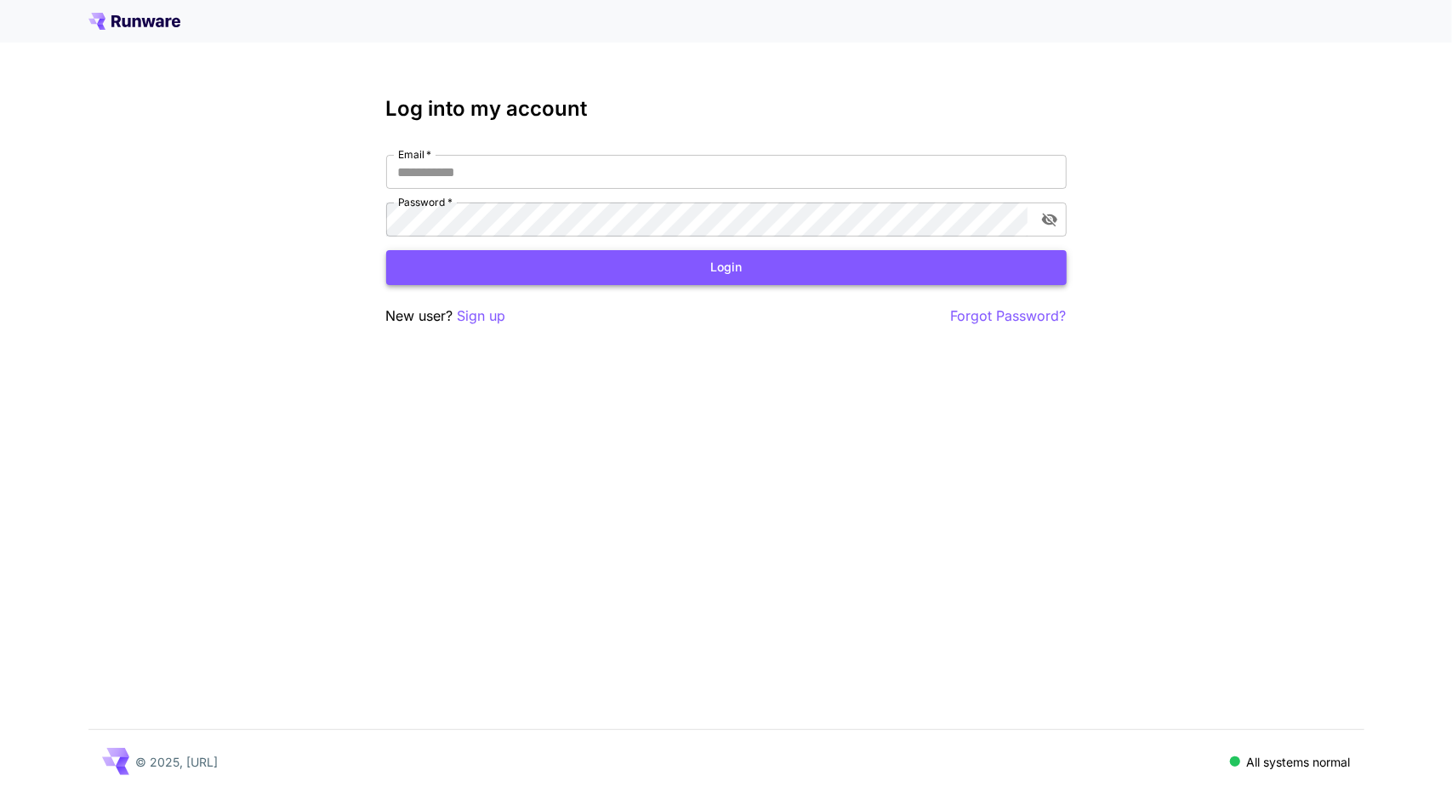
type input "**********"
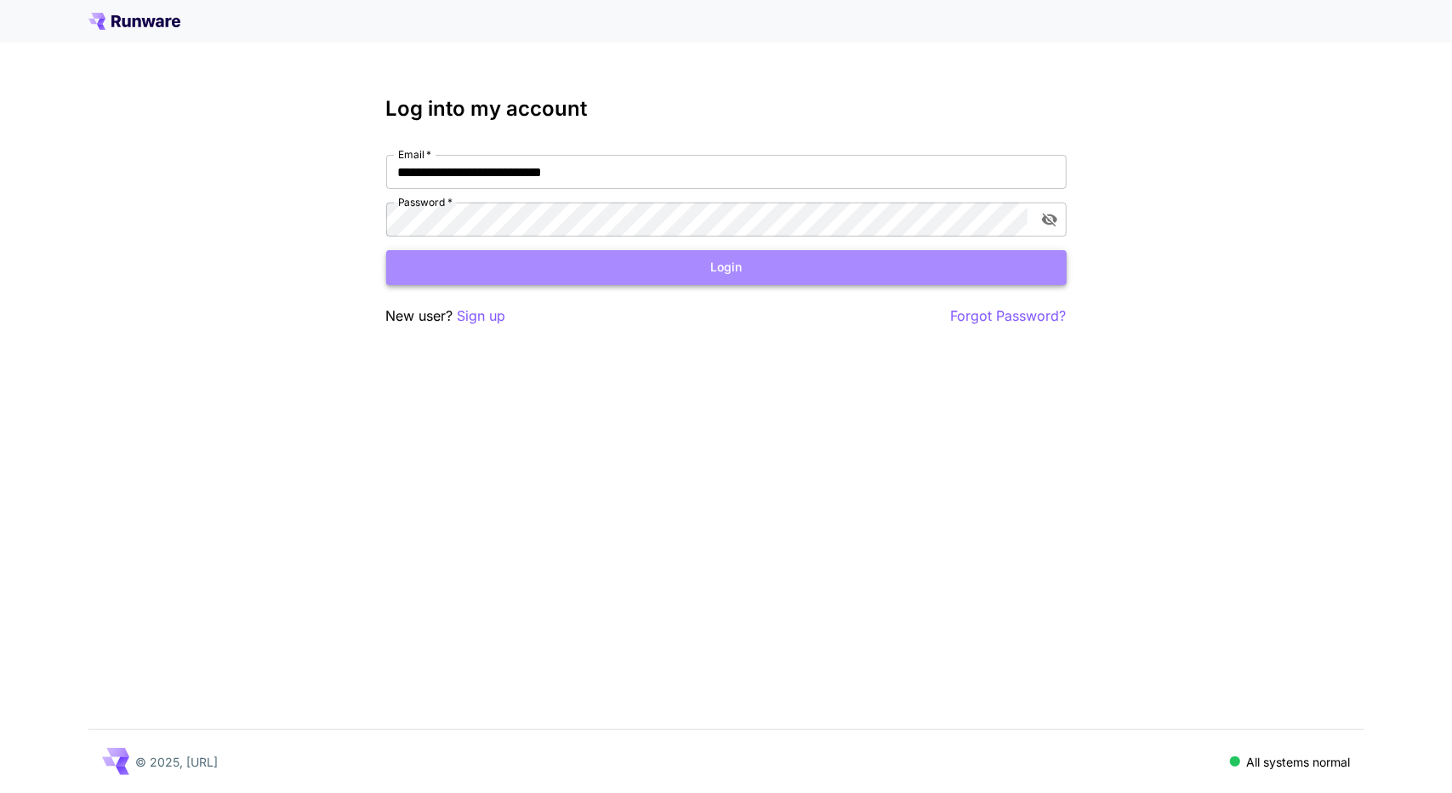
click at [535, 274] on button "Login" at bounding box center [726, 267] width 680 height 35
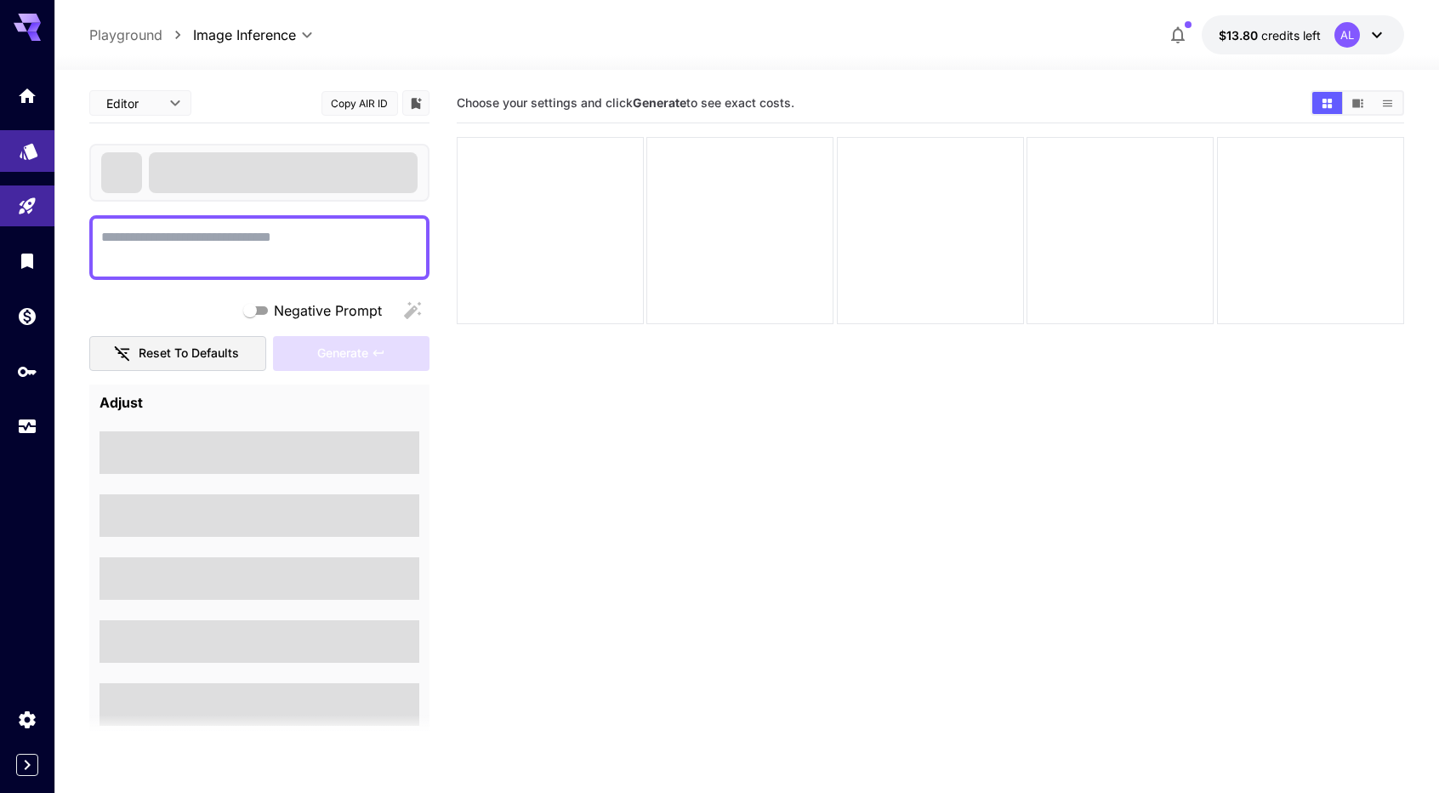
click at [17, 144] on link at bounding box center [27, 151] width 54 height 42
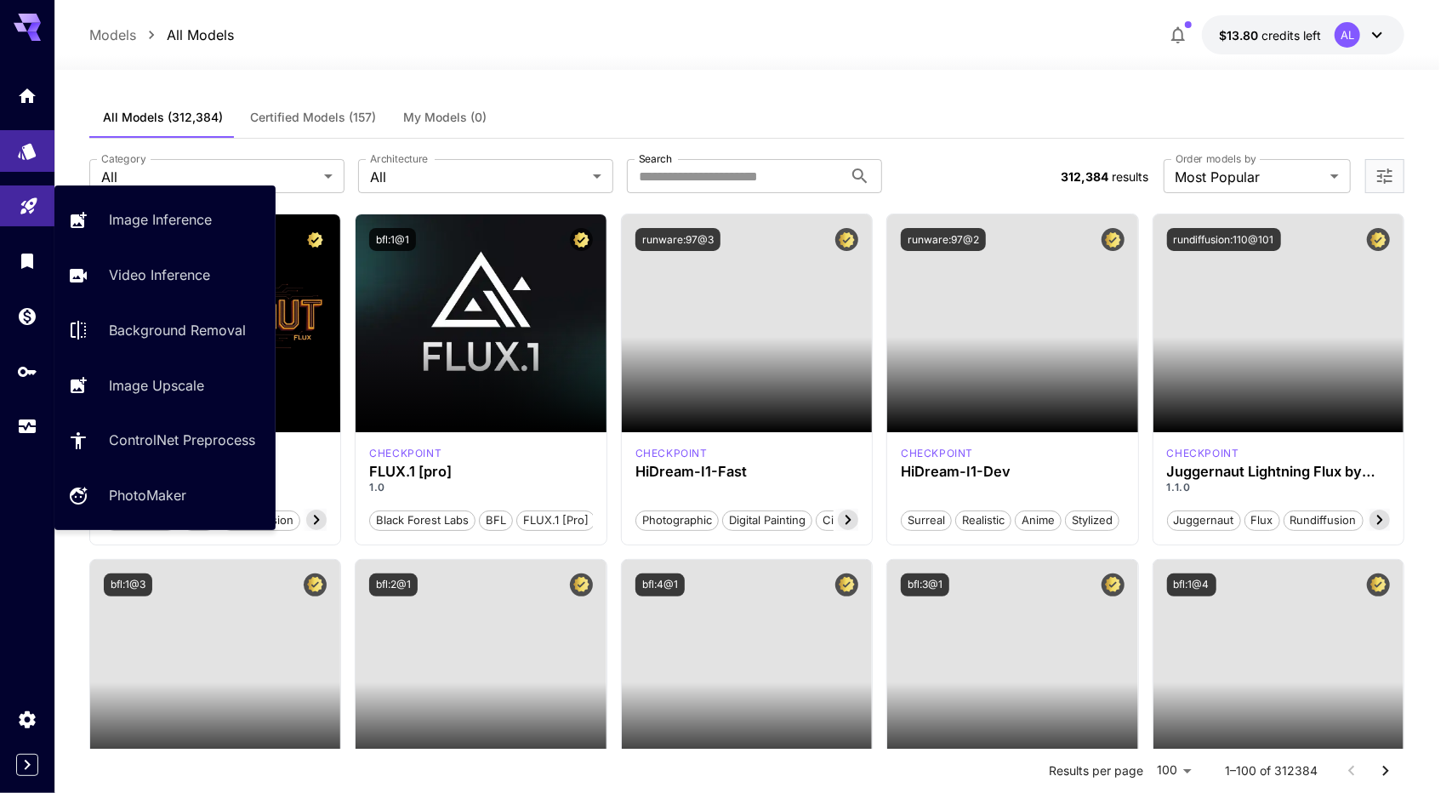
click at [22, 208] on icon "Playground" at bounding box center [29, 201] width 20 height 20
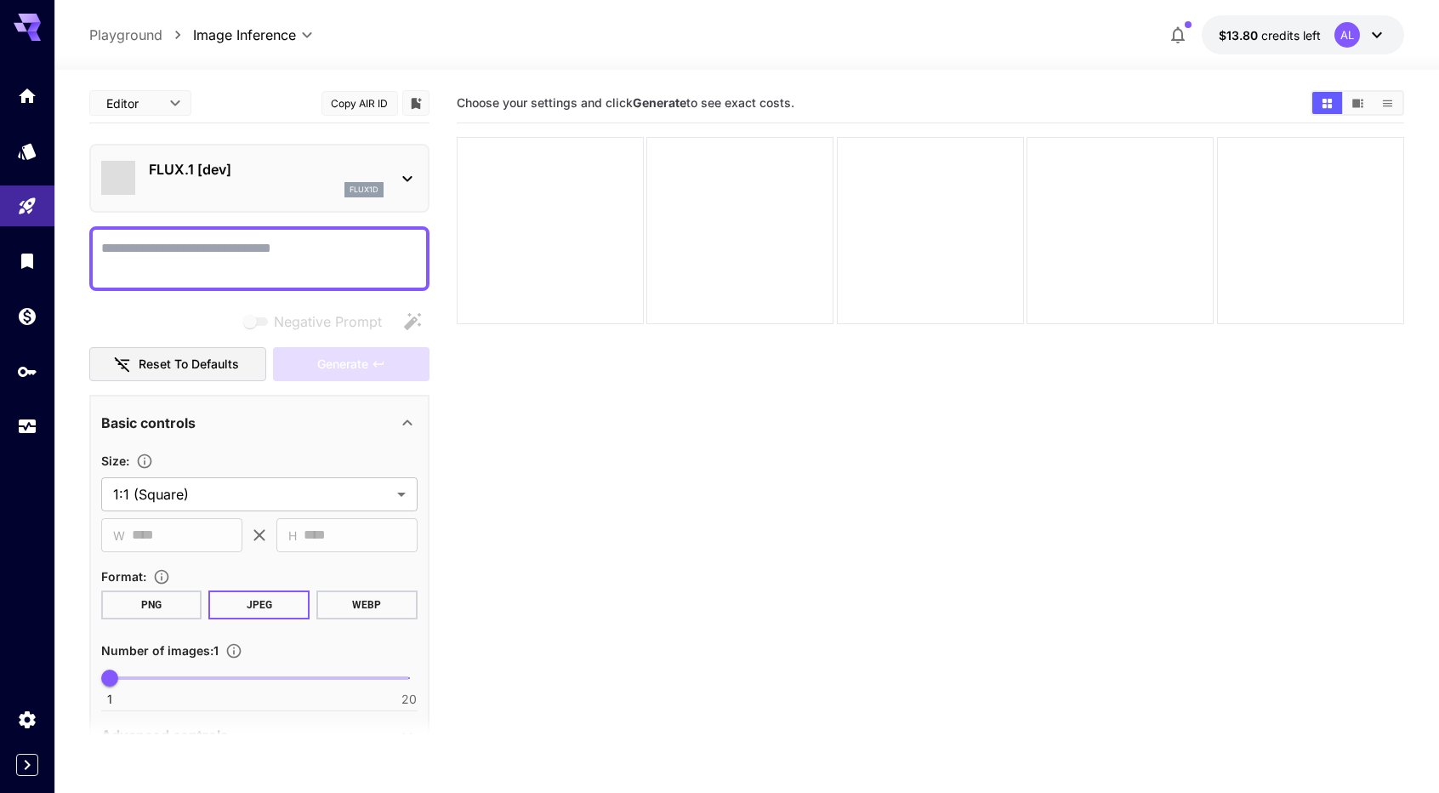
click at [236, 251] on textarea "Negative Prompt" at bounding box center [259, 258] width 316 height 41
click at [321, 190] on div "flux1d" at bounding box center [266, 189] width 235 height 15
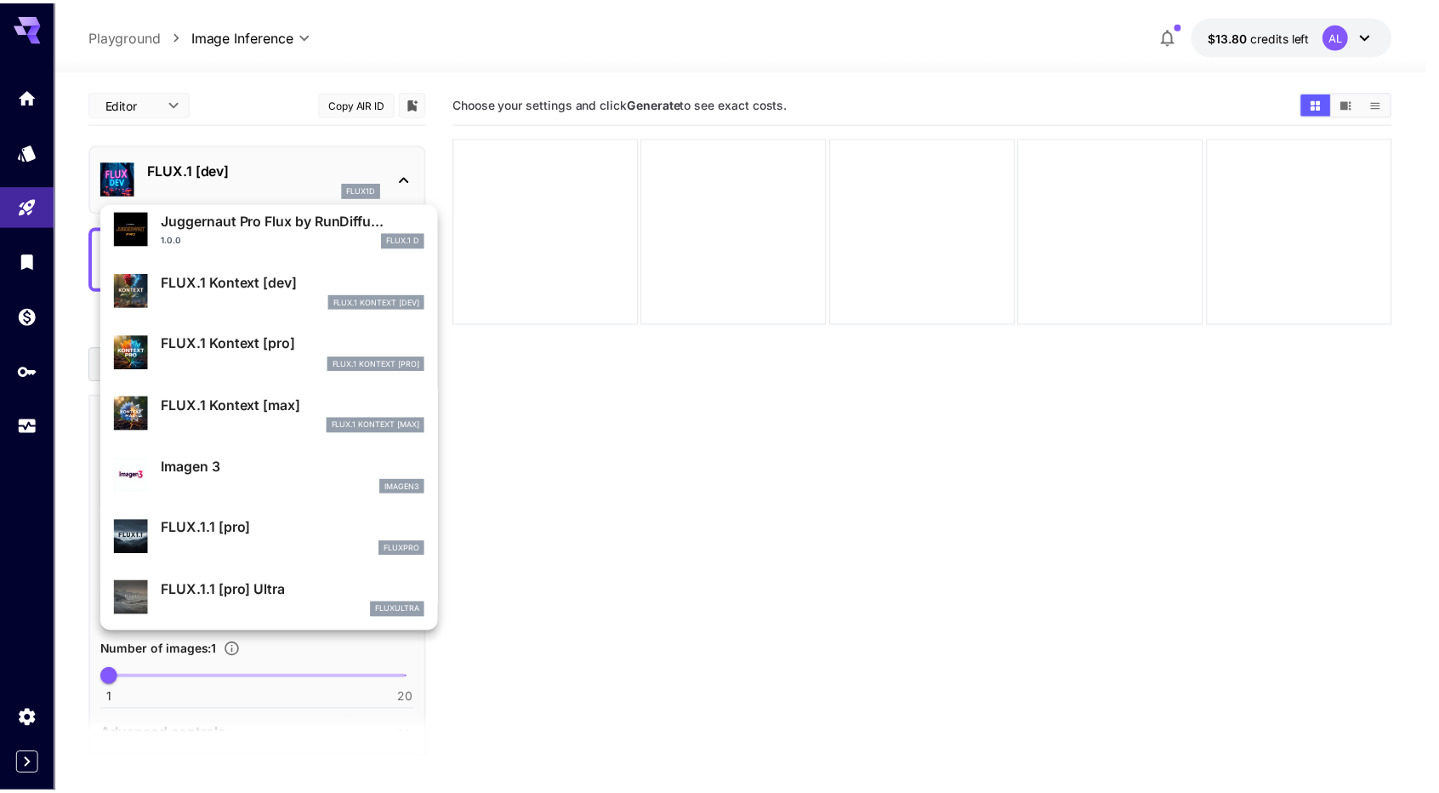
scroll to position [685, 0]
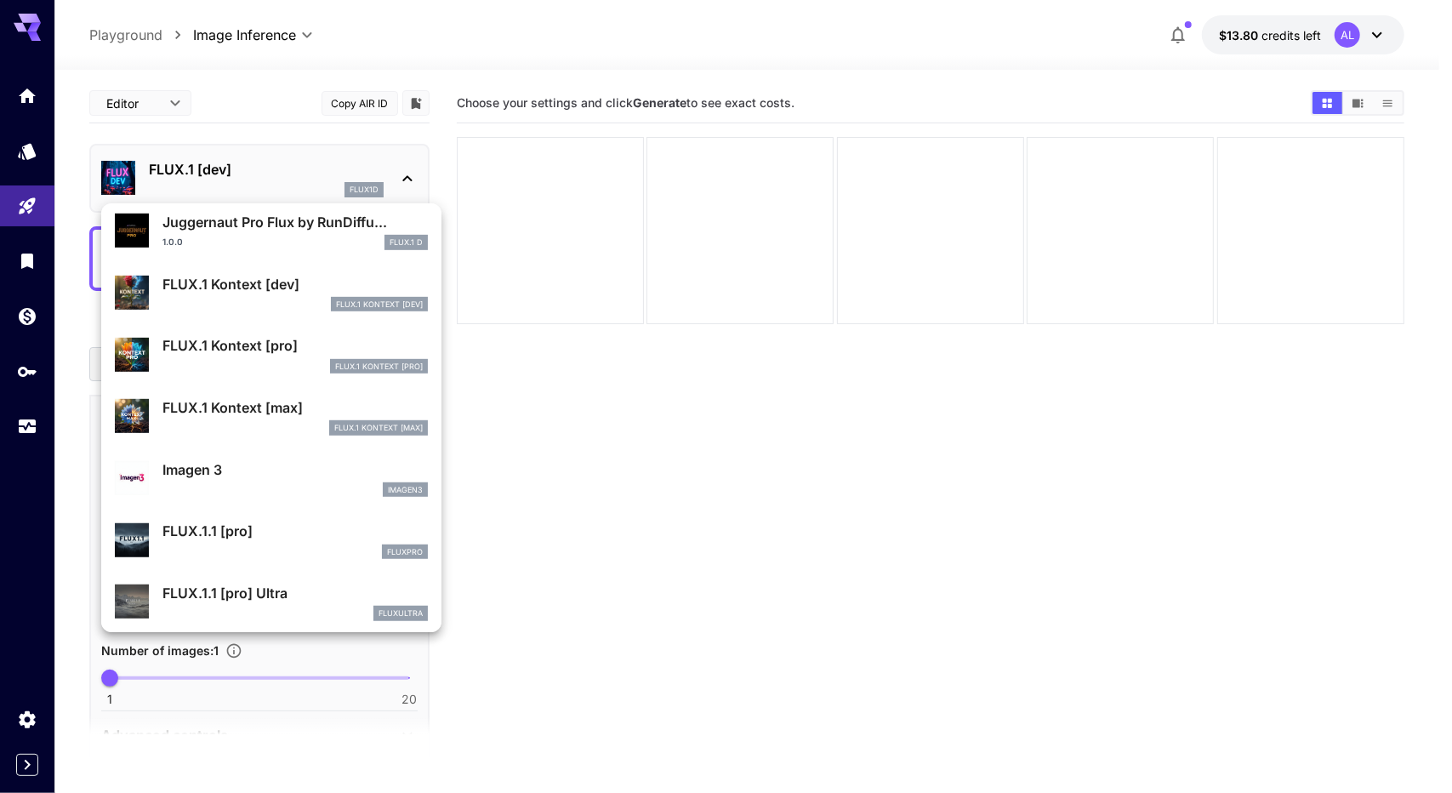
click at [270, 412] on p "FLUX.1 Kontext [max]" at bounding box center [294, 407] width 265 height 20
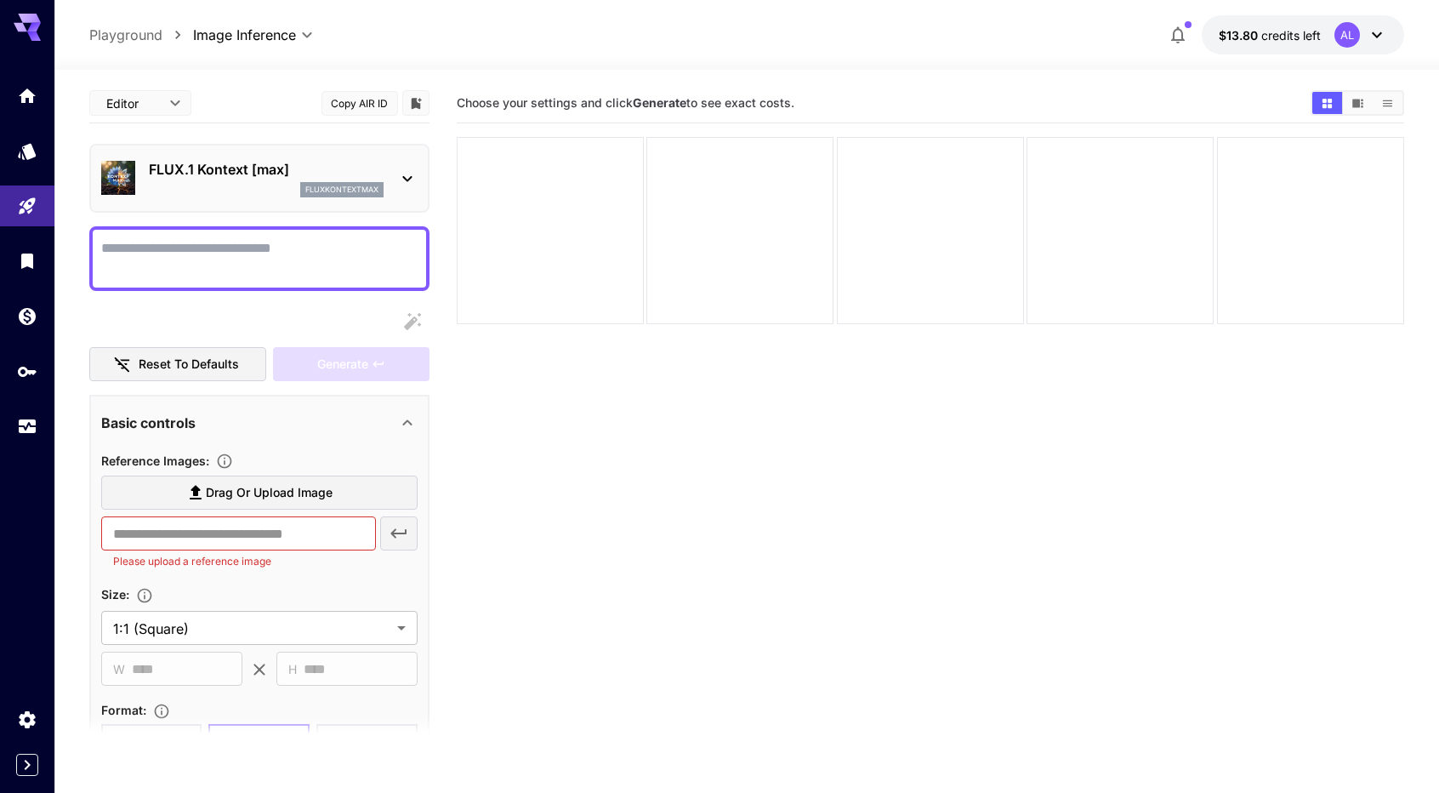
click at [310, 249] on textarea "Display cost in response" at bounding box center [259, 258] width 316 height 41
click at [1357, 105] on icon "Show images in video view" at bounding box center [1358, 103] width 11 height 9
click at [1387, 98] on icon "Show images in list view" at bounding box center [1387, 103] width 13 height 13
click at [1316, 99] on button "Show images in grid view" at bounding box center [1327, 103] width 30 height 22
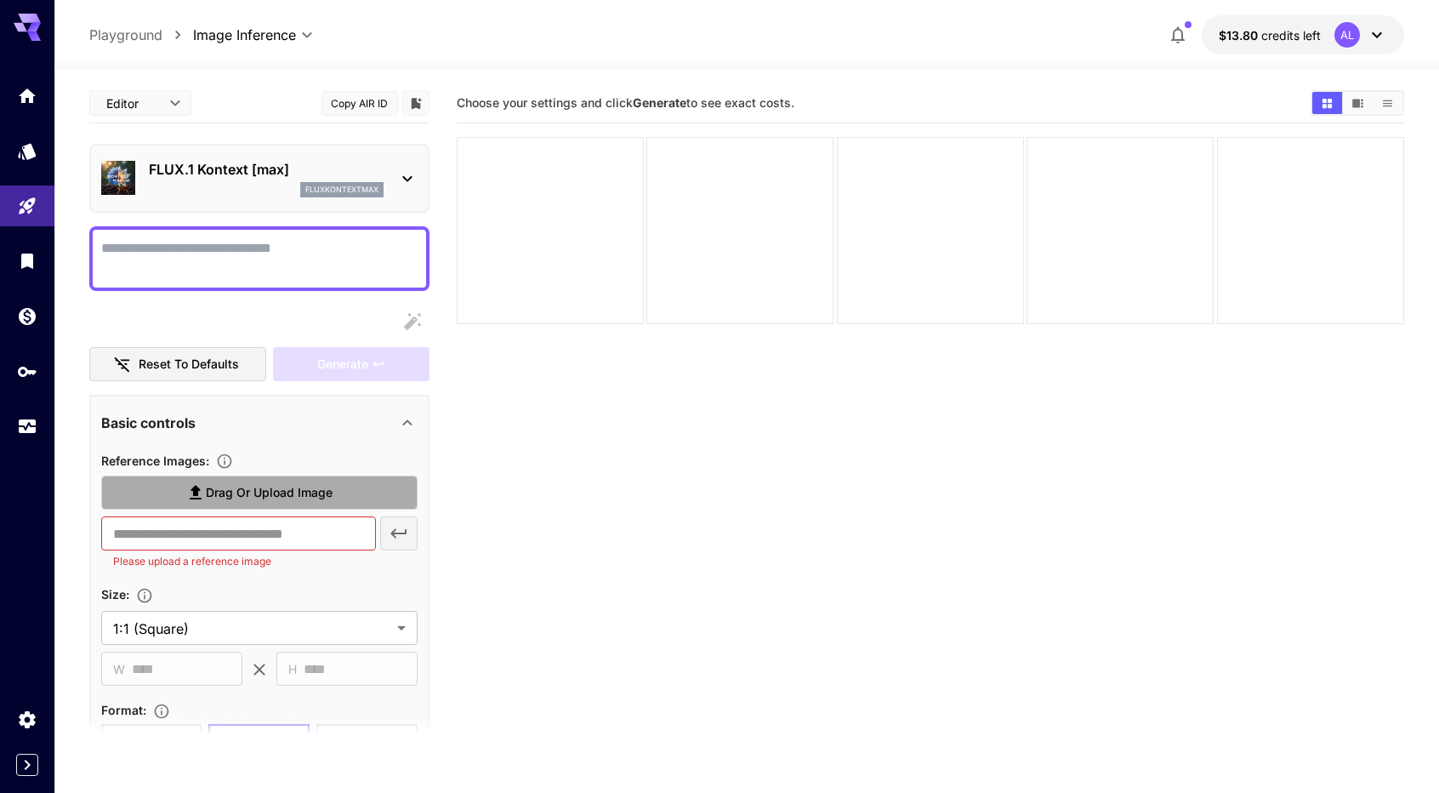
click at [229, 492] on span "Drag or upload image" at bounding box center [269, 492] width 127 height 21
click at [0, 0] on input "Drag or upload image" at bounding box center [0, 0] width 0 height 0
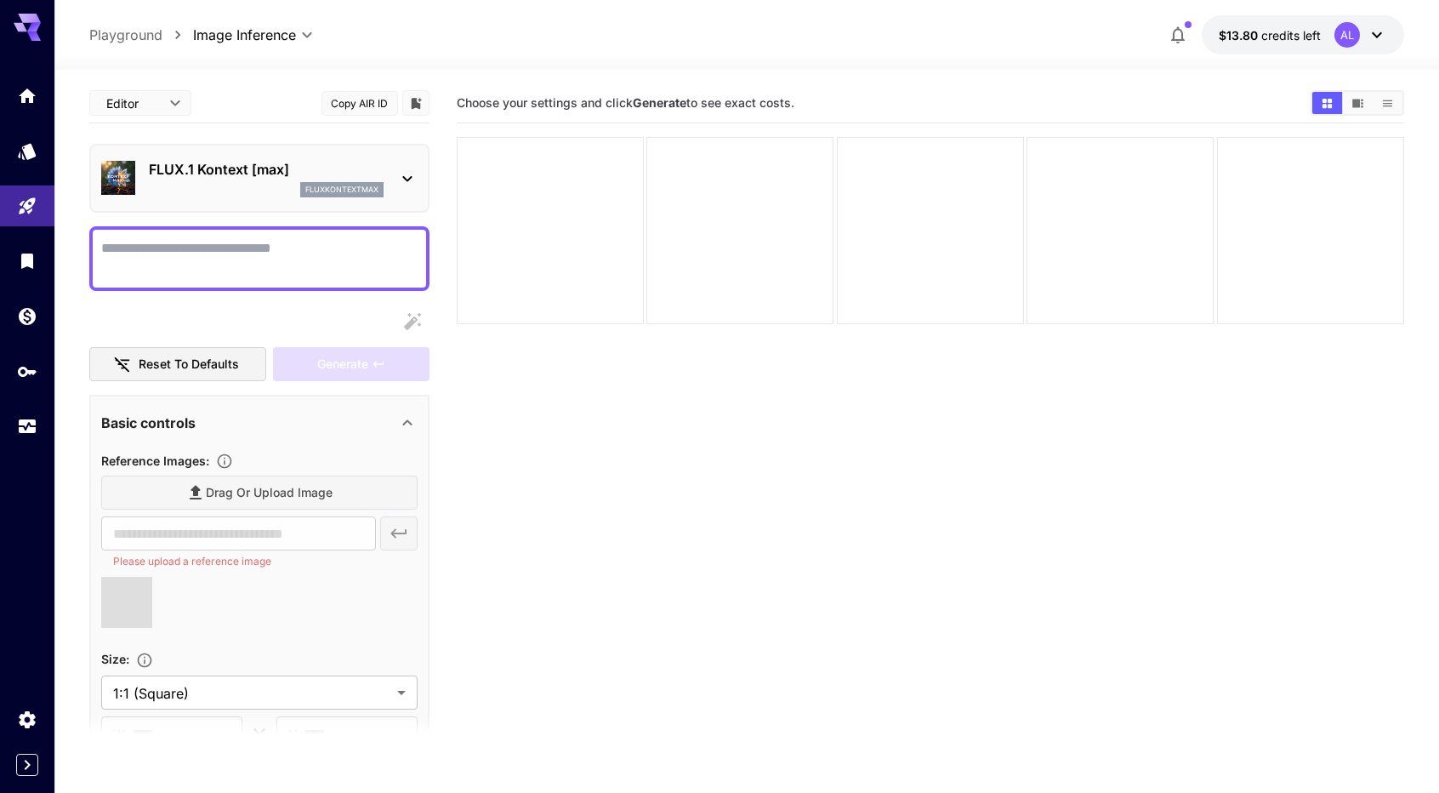
type input "**********"
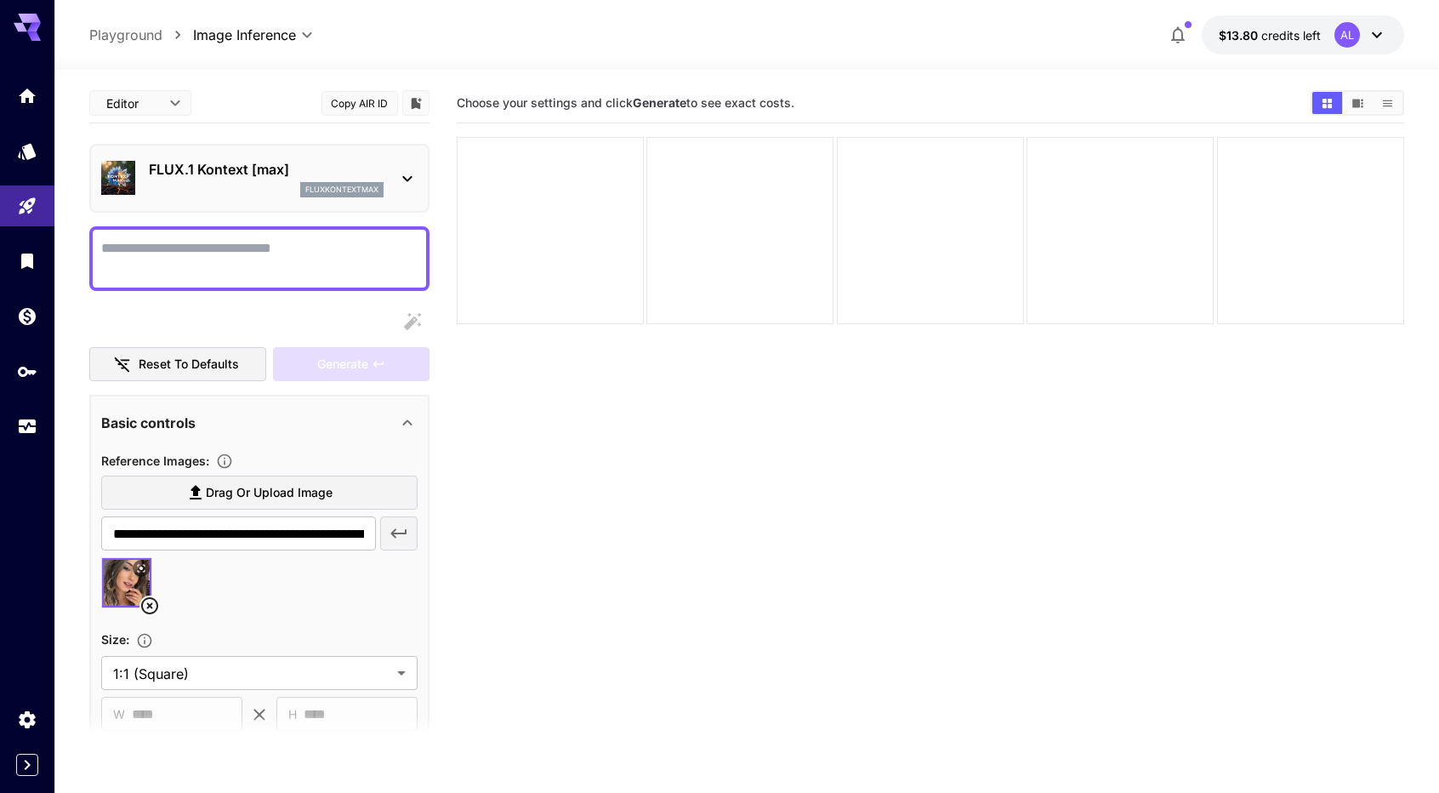
click at [209, 249] on textarea "Display cost in response" at bounding box center [259, 258] width 316 height 41
type textarea "*"
click at [101, 237] on span at bounding box center [101, 237] width 0 height 0
type textarea "**********"
click at [354, 365] on span "Generate" at bounding box center [342, 364] width 51 height 21
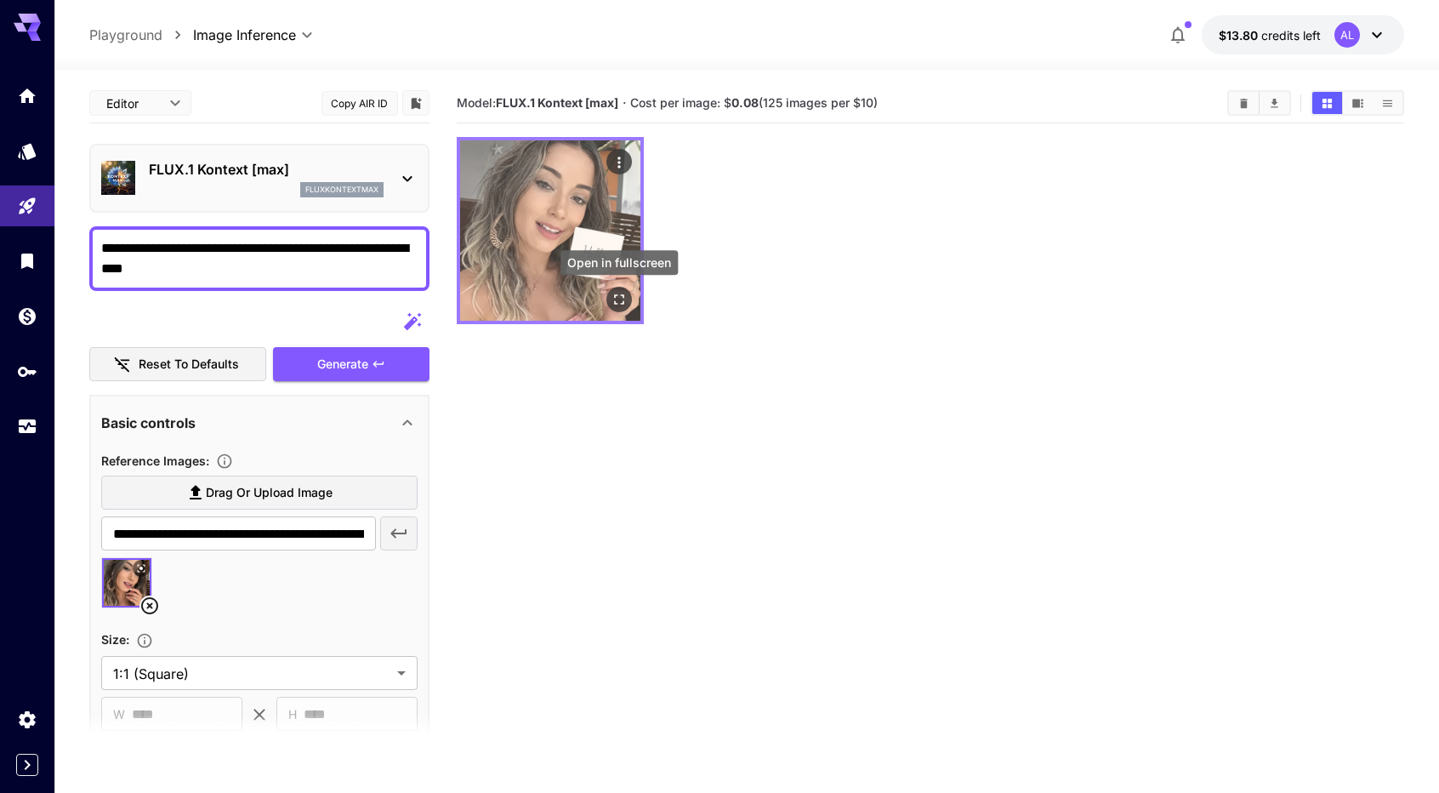
click at [623, 307] on icon "Open in fullscreen" at bounding box center [619, 299] width 17 height 17
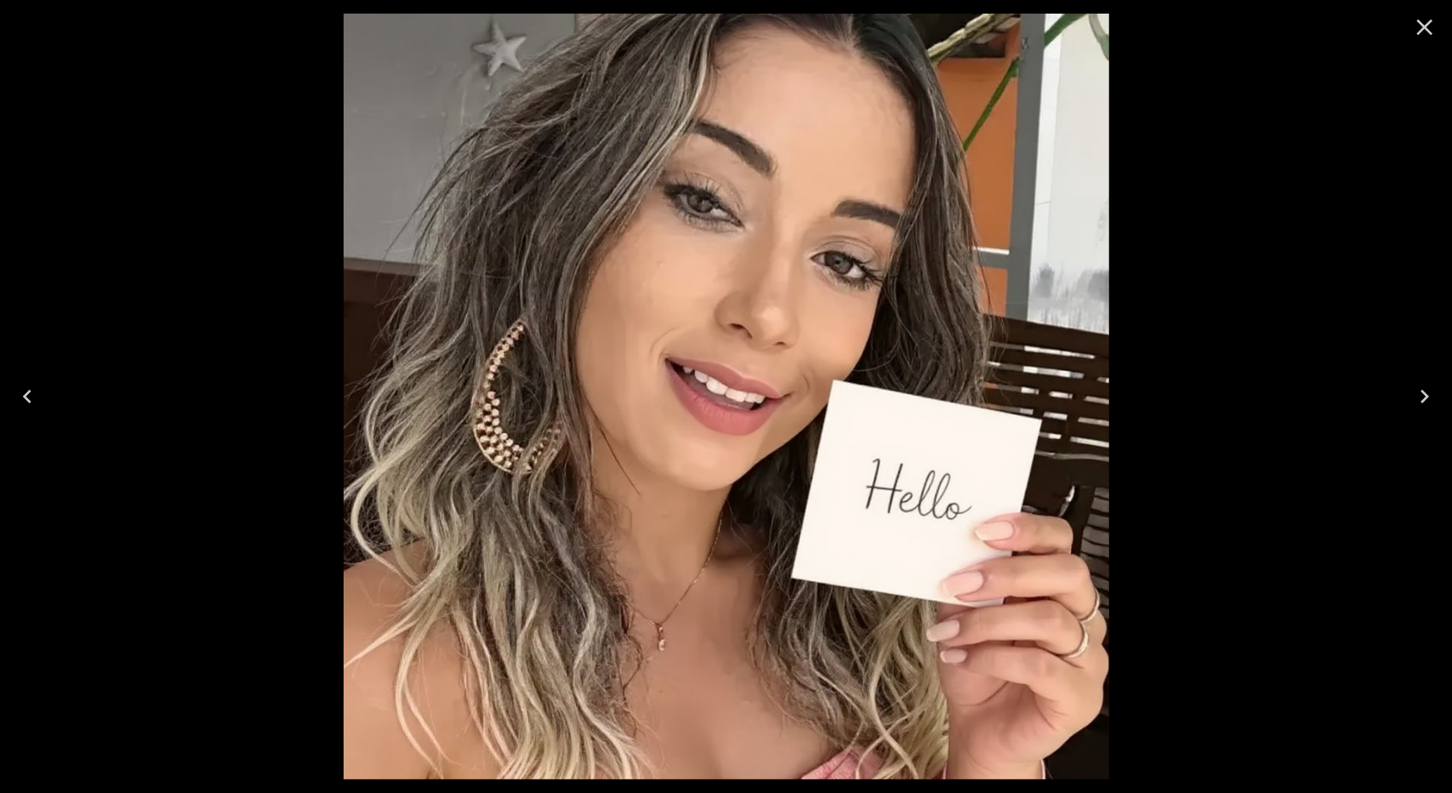
click at [1430, 32] on icon "Close" at bounding box center [1425, 28] width 16 height 16
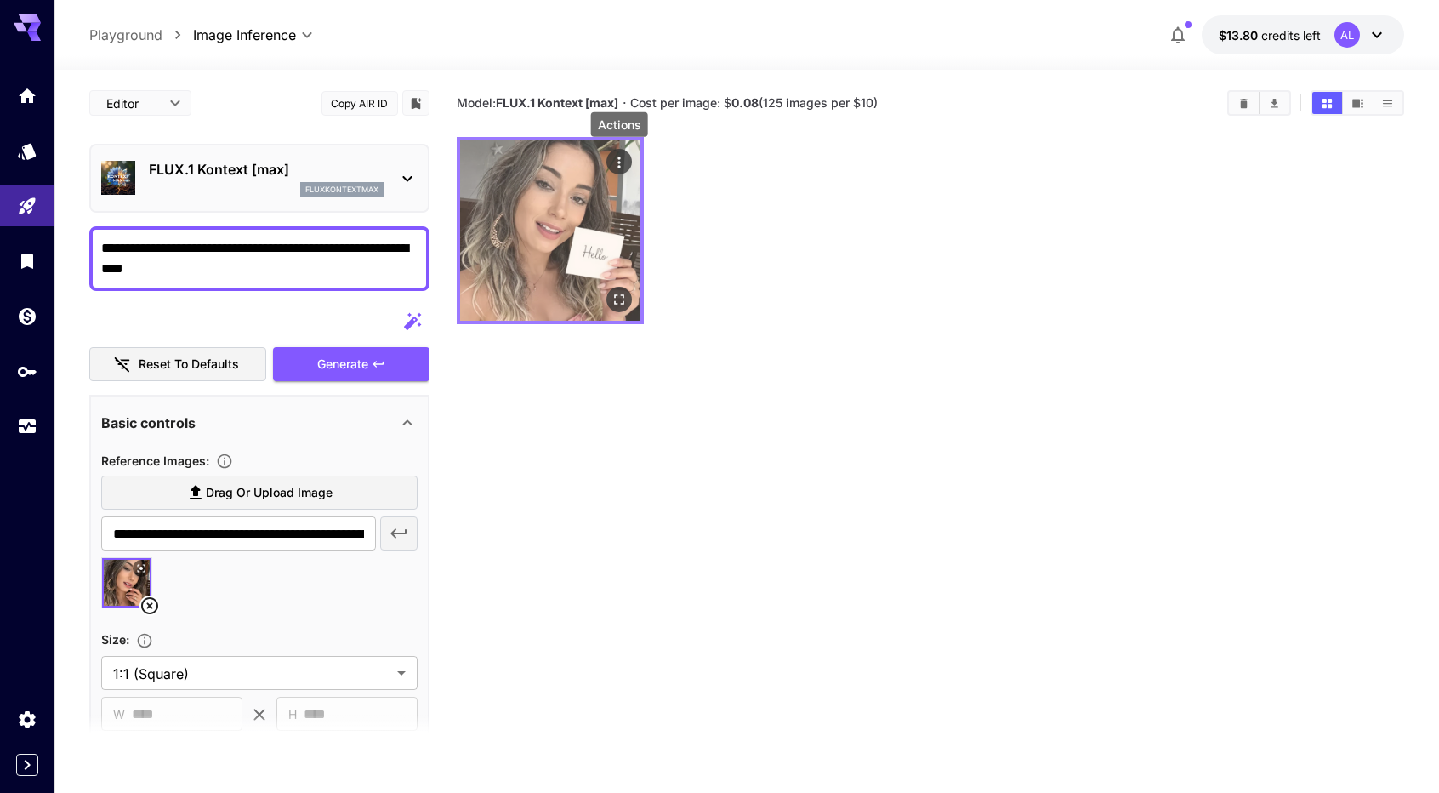
click at [624, 157] on icon "Actions" at bounding box center [619, 162] width 17 height 17
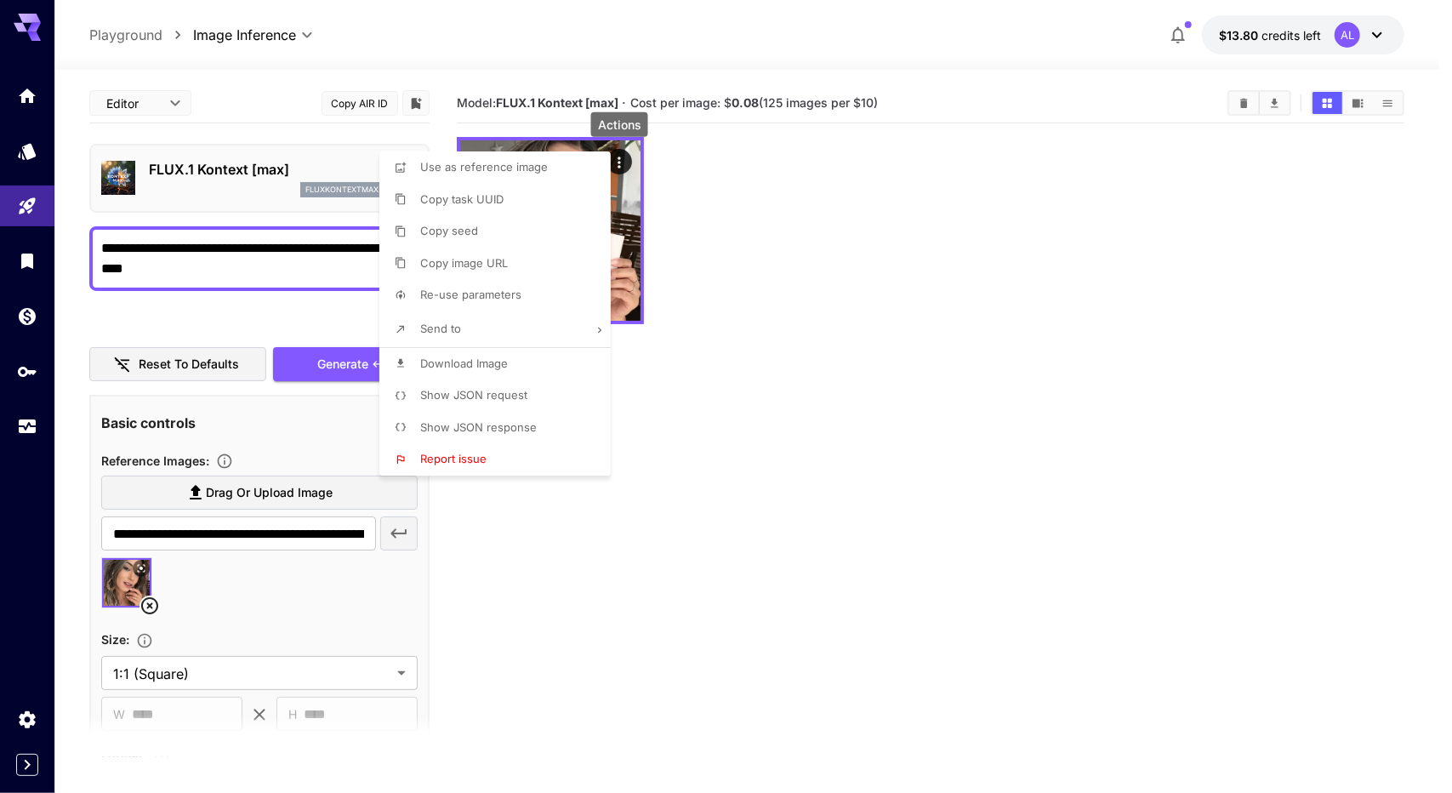
click at [823, 213] on div at bounding box center [726, 396] width 1452 height 793
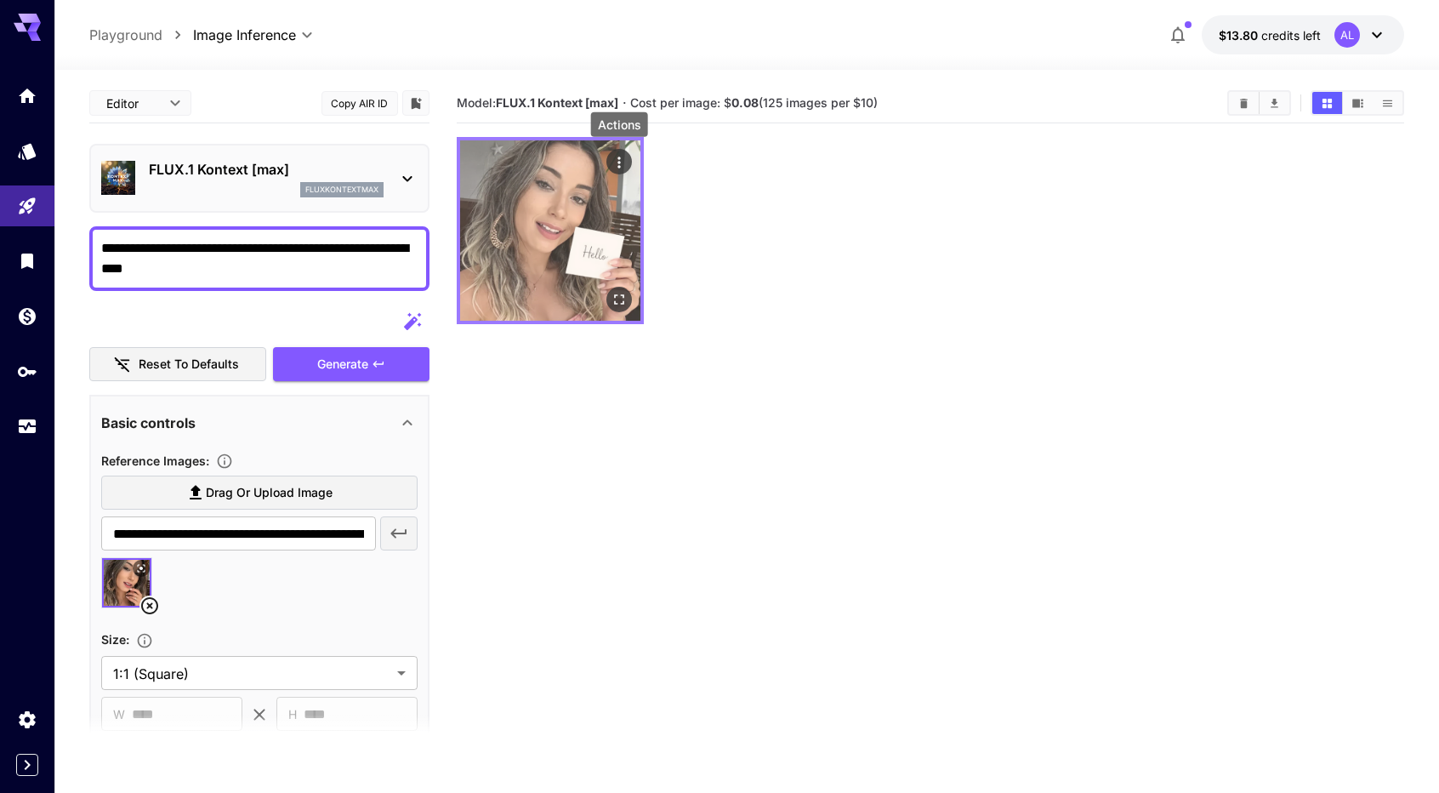
click at [622, 162] on icon "Actions" at bounding box center [619, 162] width 17 height 17
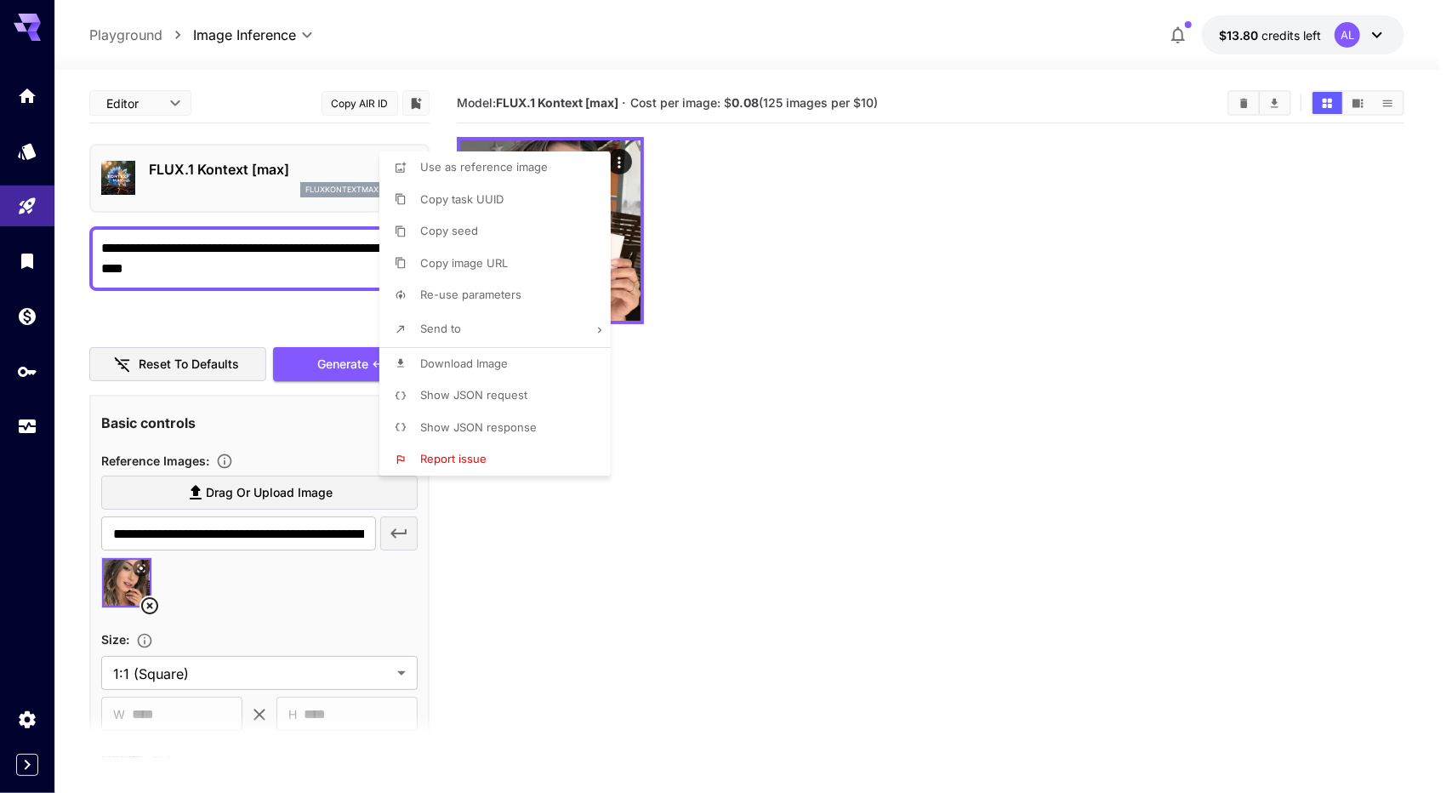
click at [791, 233] on div at bounding box center [726, 396] width 1452 height 793
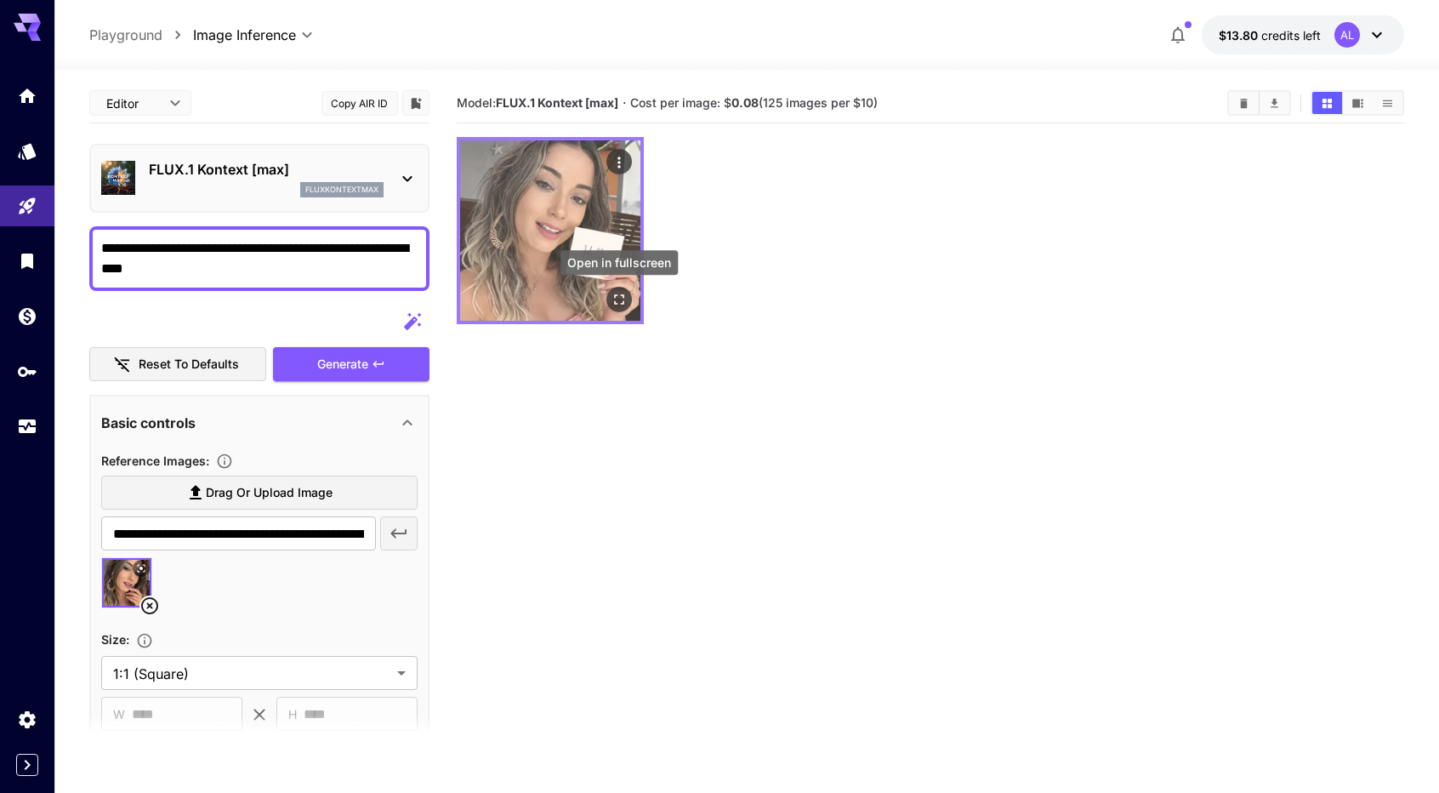
click at [621, 300] on icon "Open in fullscreen" at bounding box center [619, 299] width 17 height 17
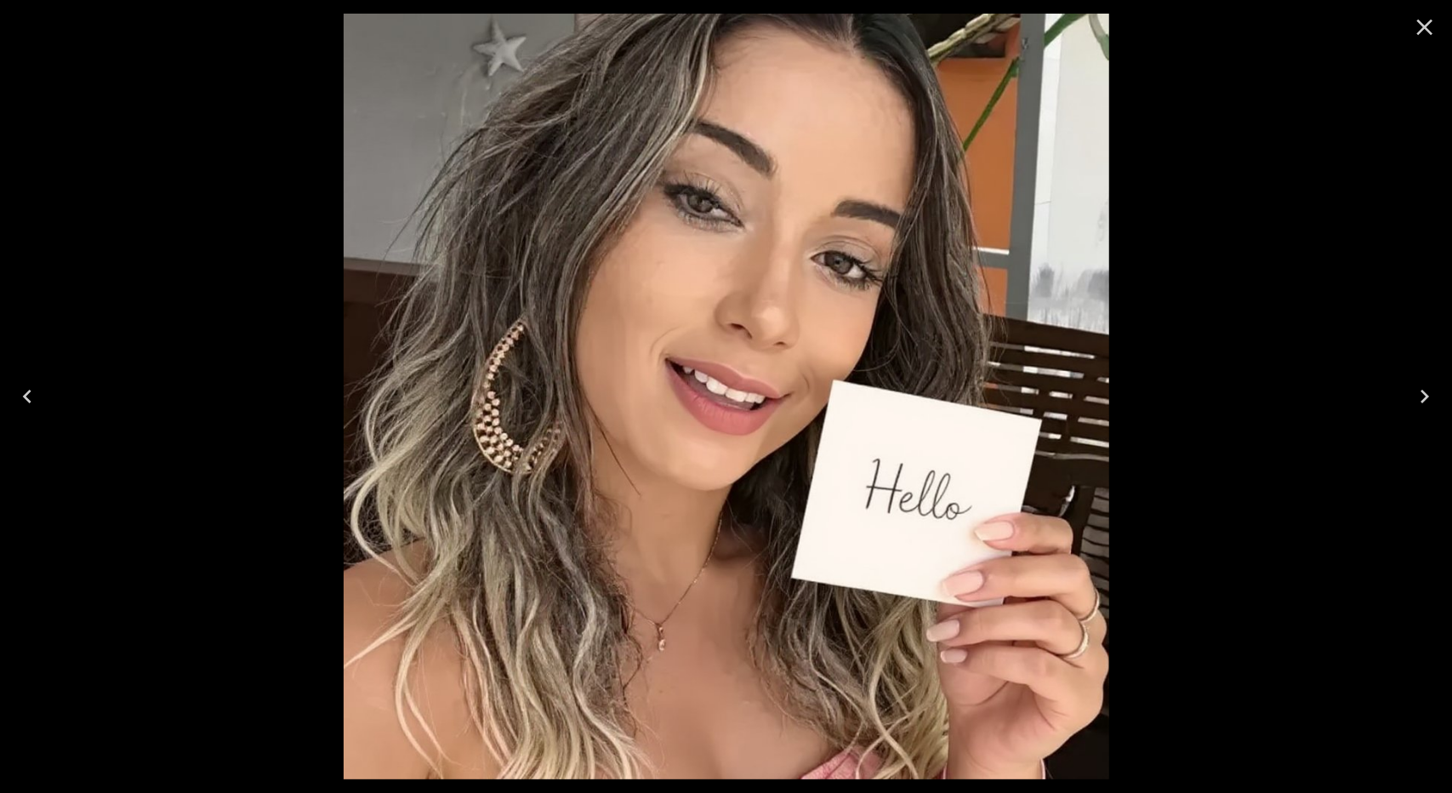
click at [1427, 32] on icon "Close" at bounding box center [1424, 27] width 27 height 27
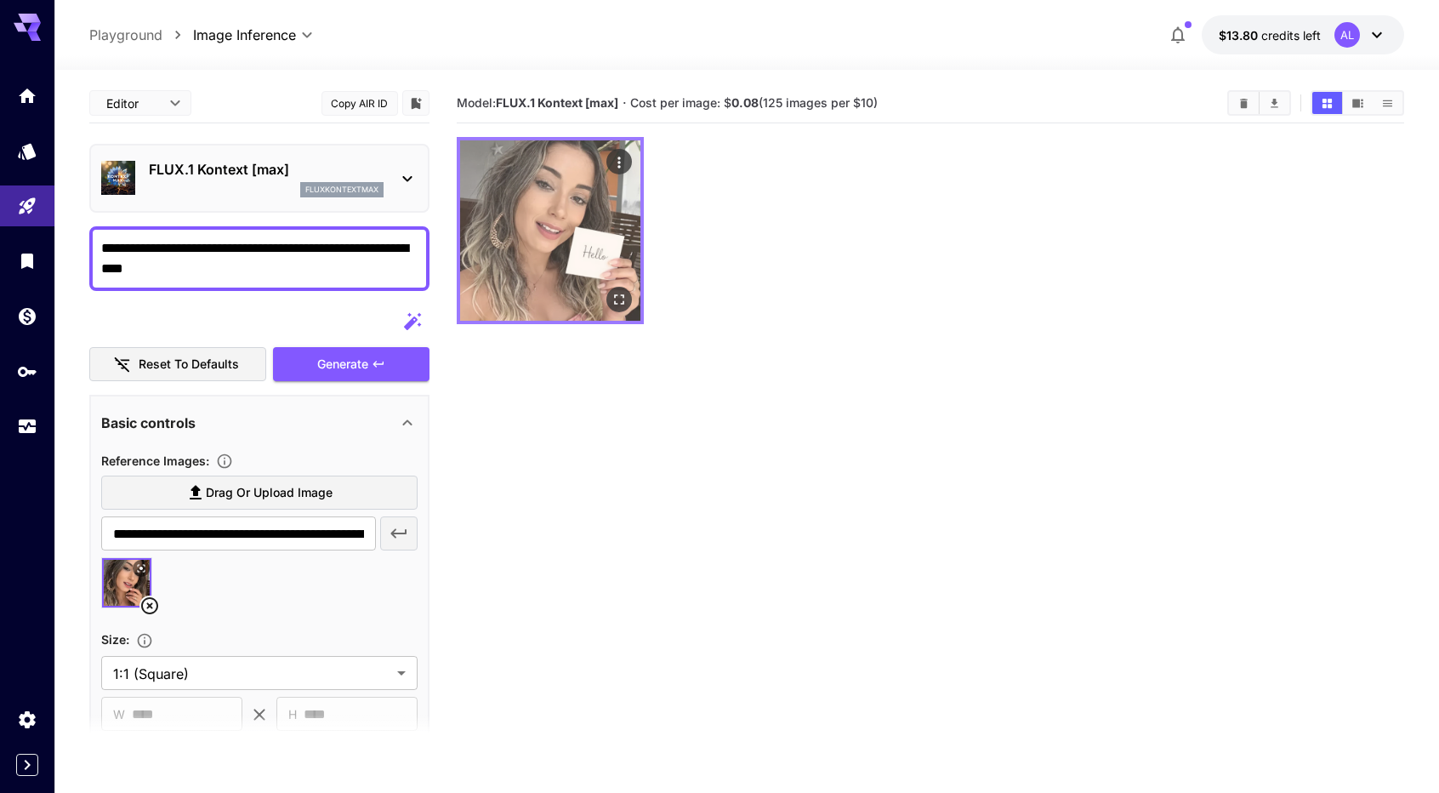
click at [614, 299] on icon "Open in fullscreen" at bounding box center [619, 299] width 17 height 17
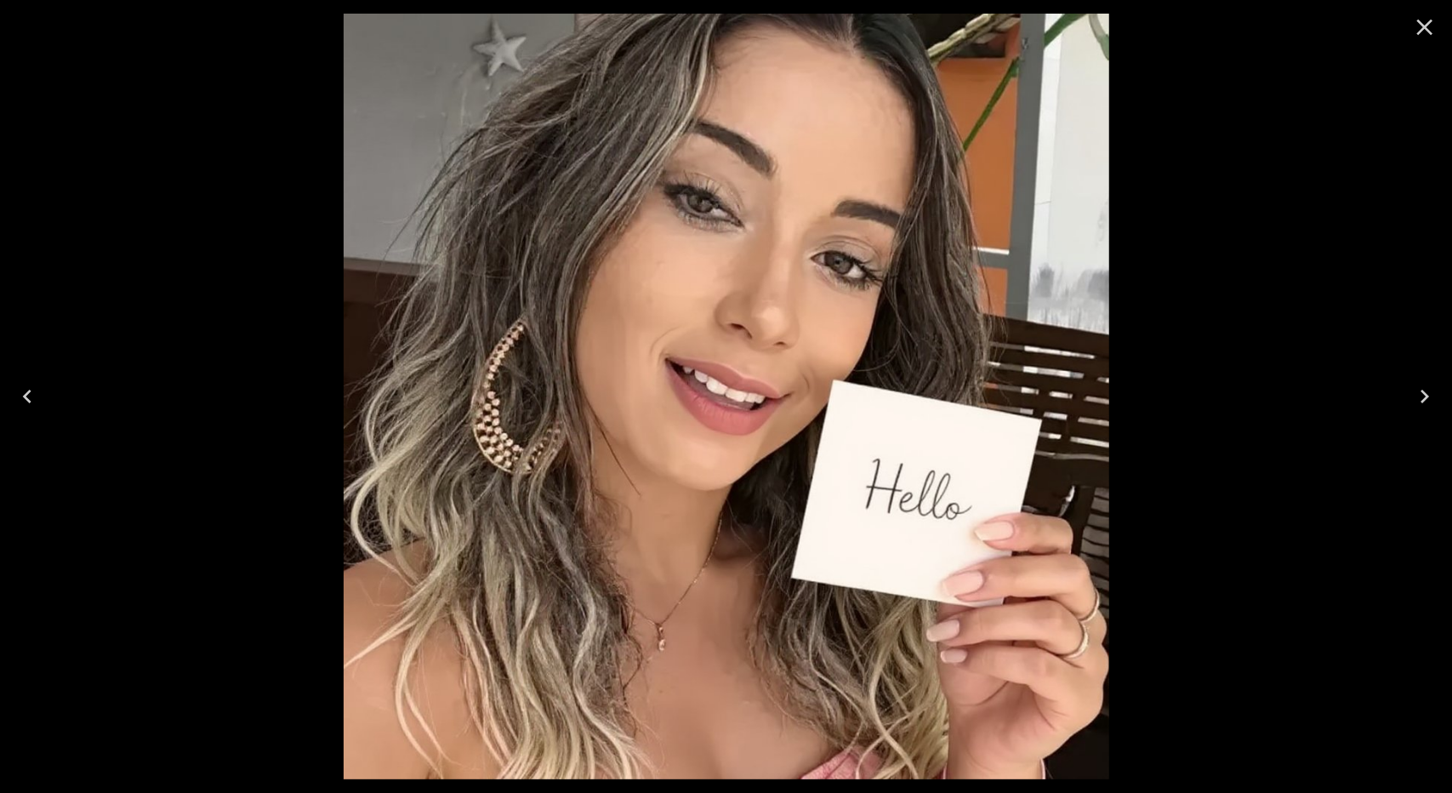
click at [1432, 28] on icon "Close" at bounding box center [1424, 27] width 27 height 27
